Goal: Task Accomplishment & Management: Use online tool/utility

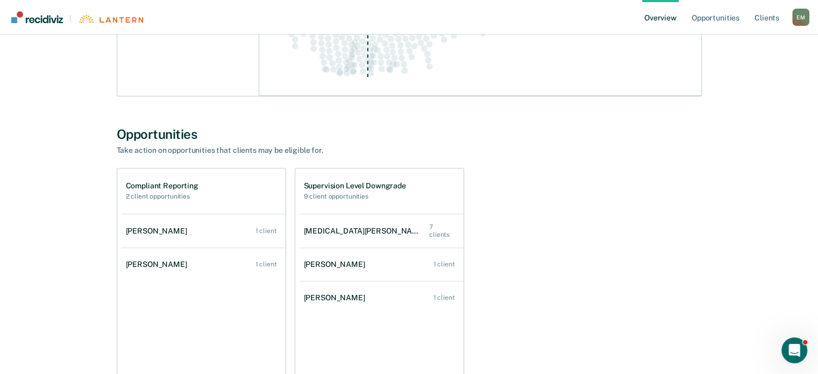
scroll to position [538, 0]
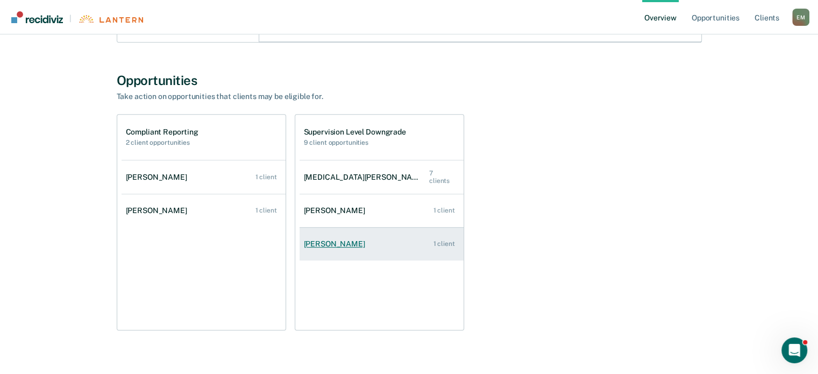
click at [339, 244] on div "[PERSON_NAME]" at bounding box center [337, 243] width 66 height 9
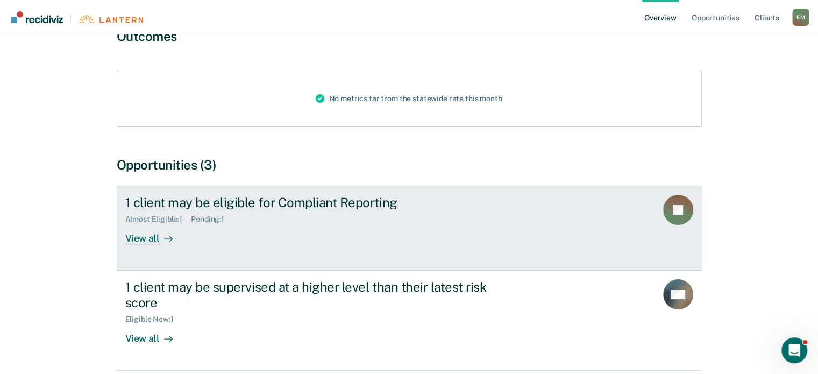
scroll to position [158, 0]
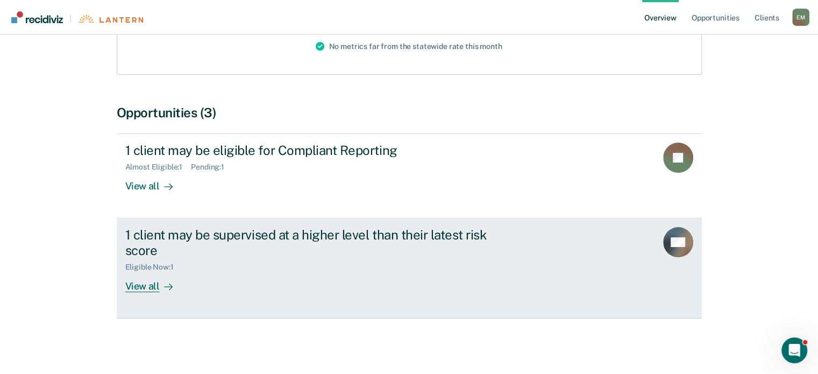
click at [138, 286] on div "View all" at bounding box center [155, 282] width 60 height 21
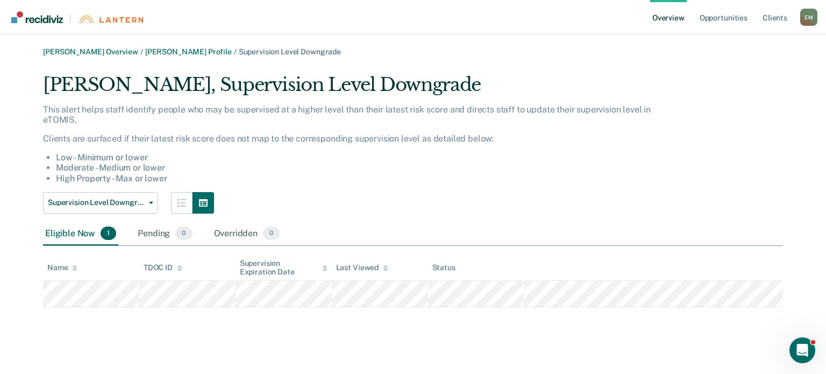
click at [571, 151] on div "This alert helps staff identify people who may be supervised at a higher level …" at bounding box center [353, 143] width 620 height 79
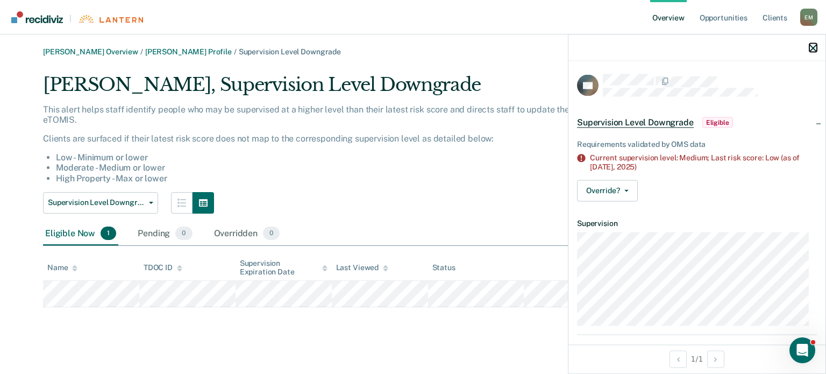
click at [815, 49] on icon "button" at bounding box center [813, 48] width 8 height 8
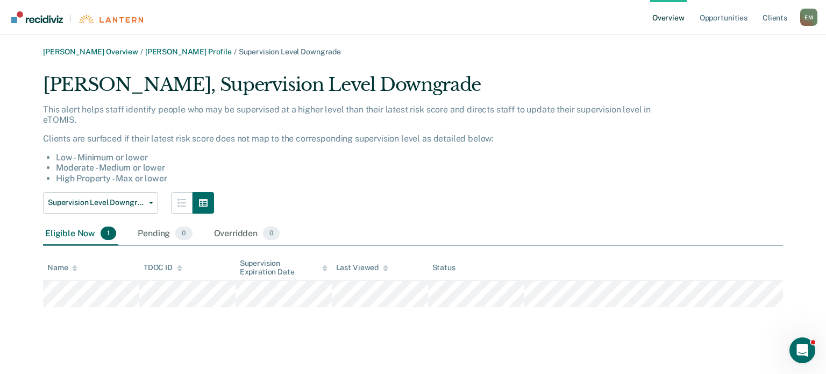
click at [609, 136] on div "This alert helps staff identify people who may be supervised at a higher level …" at bounding box center [353, 143] width 620 height 79
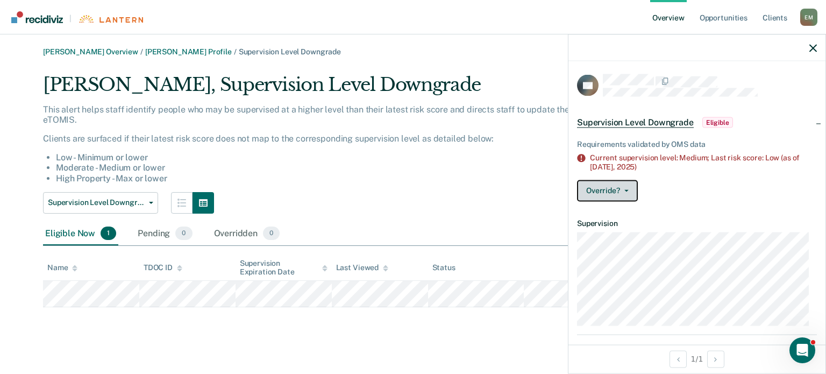
click at [626, 186] on button "Override?" at bounding box center [607, 191] width 61 height 22
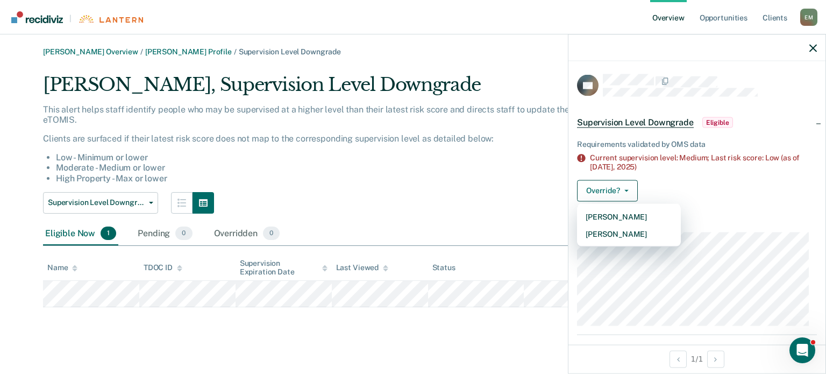
click at [781, 196] on div "Override? [PERSON_NAME] Mark Overridden" at bounding box center [697, 191] width 240 height 22
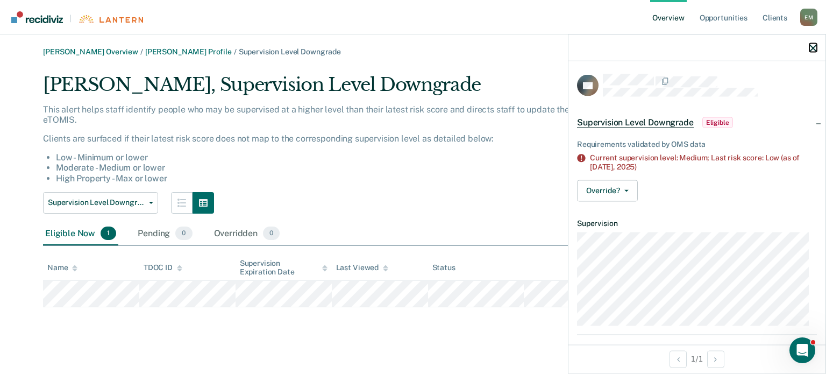
click at [814, 47] on icon "button" at bounding box center [813, 48] width 8 height 8
